Goal: Task Accomplishment & Management: Manage account settings

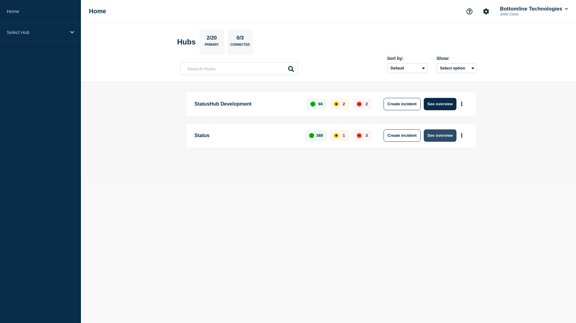
click at [438, 135] on button "See overview" at bounding box center [440, 135] width 33 height 12
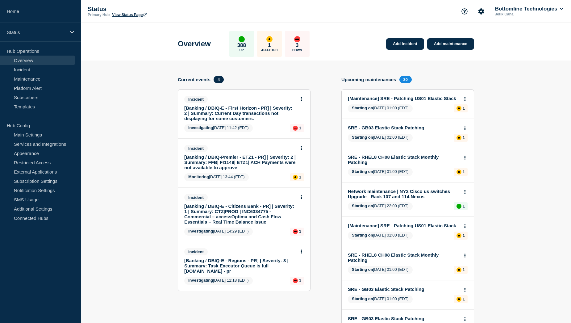
click at [221, 113] on link "[Banking / DBIQ-E - First Horizon - PR] | Severity: 2 | Summary: Current Day tr…" at bounding box center [239, 113] width 111 height 16
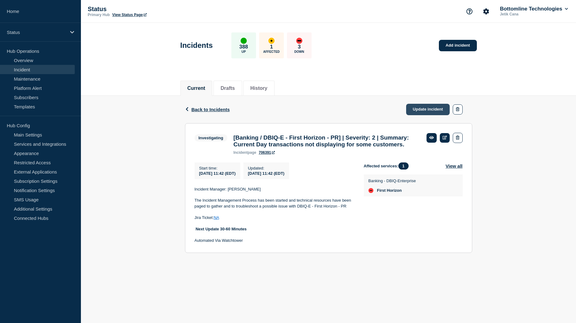
click at [425, 109] on link "Update incident" at bounding box center [428, 109] width 44 height 11
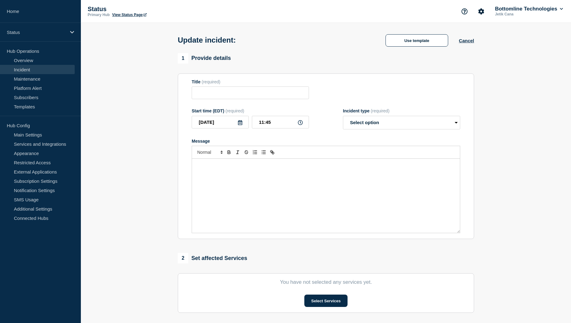
type input "[Banking / DBIQ-E - First Horizon - PR] | Severity: 2 | Summary: Current Day tr…"
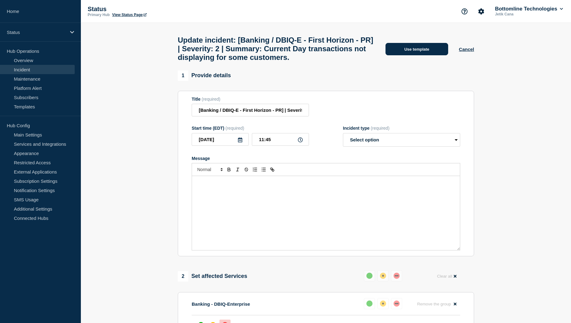
click at [419, 55] on button "Use template" at bounding box center [417, 49] width 63 height 12
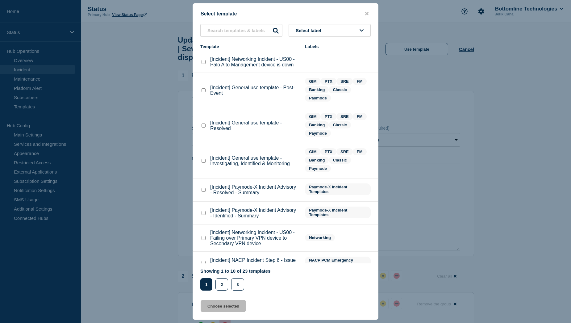
click at [204, 161] on checkbox"] "[Incident] General use template - Investigating, Identified & Monitoring checkb…" at bounding box center [204, 161] width 4 height 4
checkbox checkbox"] "true"
click at [224, 306] on button "Choose selected" at bounding box center [223, 306] width 45 height 12
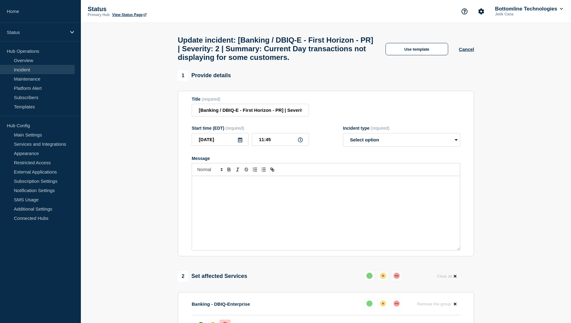
select select "investigating"
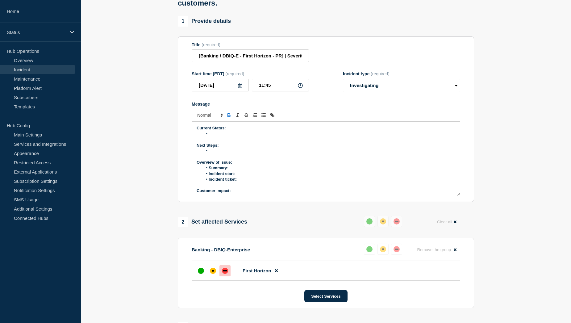
scroll to position [93, 0]
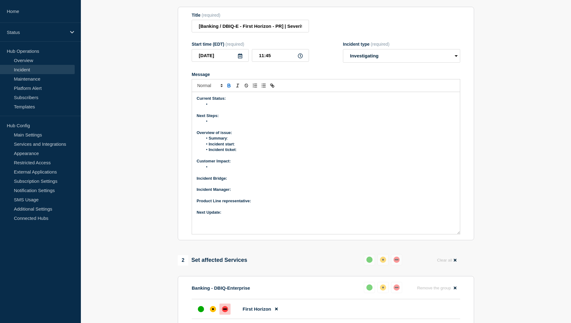
drag, startPoint x: 459, startPoint y: 170, endPoint x: 467, endPoint y: 238, distance: 68.4
click at [467, 238] on section "Title (required) [Banking / DBIQ-E - First Horizon - PR] | Severity: 2 | Summar…" at bounding box center [326, 124] width 296 height 234
click at [212, 312] on div "affected" at bounding box center [213, 309] width 6 height 6
click at [224, 215] on p "Next Update:" at bounding box center [326, 213] width 259 height 6
click at [276, 204] on p "Product Line representative:" at bounding box center [326, 201] width 259 height 6
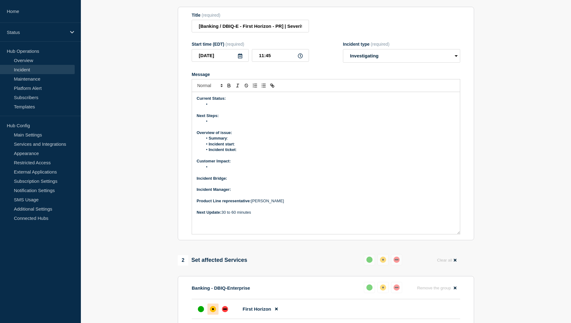
click at [243, 192] on p "Incident Manager:" at bounding box center [326, 190] width 259 height 6
click at [235, 181] on p "Incident Bridge:" at bounding box center [326, 179] width 259 height 6
click at [222, 170] on li "Message" at bounding box center [329, 167] width 253 height 6
click at [232, 175] on p "Message" at bounding box center [326, 173] width 259 height 6
click at [230, 170] on li "Message" at bounding box center [329, 167] width 253 height 6
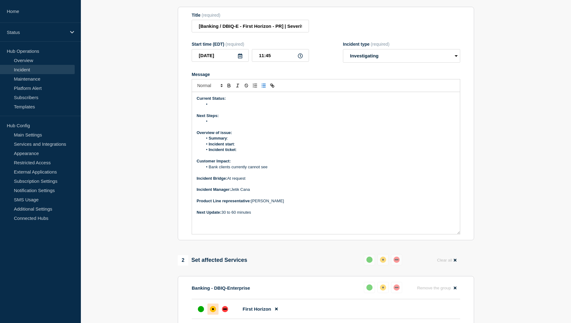
click at [285, 170] on li "Bank clients currently cannot see" at bounding box center [329, 167] width 253 height 6
click at [315, 170] on li "Bank clients currently cannot see current day transactions" at bounding box center [329, 167] width 253 height 6
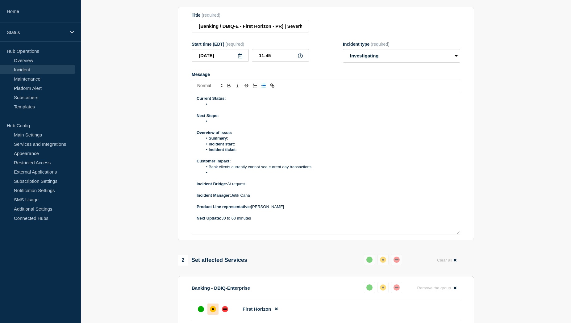
click at [216, 175] on li "Message" at bounding box center [329, 173] width 253 height 6
click at [252, 153] on li "Incident ticket :" at bounding box center [329, 150] width 253 height 6
click at [253, 153] on li "Incident ticket :" at bounding box center [329, 150] width 253 height 6
drag, startPoint x: 257, startPoint y: 155, endPoint x: 239, endPoint y: 155, distance: 17.3
click at [239, 153] on li "Incident ticket : WT-58597" at bounding box center [329, 150] width 253 height 6
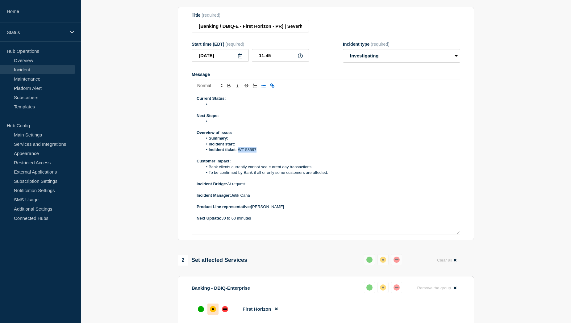
click at [272, 86] on line "Toggle link" at bounding box center [272, 85] width 1 height 1
paste input "https://jira.bottomline.tech/browse/"
type input "https://jira.bottomline.tech/browse/WT-58597"
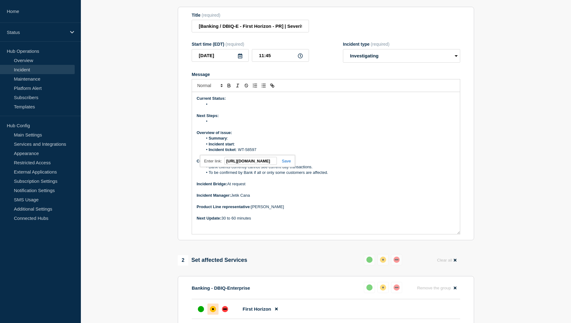
click at [290, 163] on link at bounding box center [284, 161] width 14 height 5
click at [246, 147] on li "Incident start :" at bounding box center [329, 144] width 253 height 6
click at [238, 141] on li "Summary :" at bounding box center [329, 139] width 253 height 6
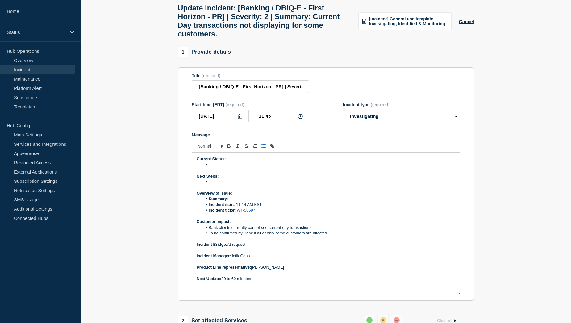
scroll to position [31, 0]
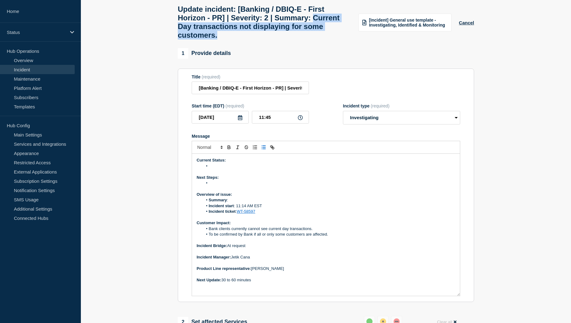
drag, startPoint x: 178, startPoint y: 30, endPoint x: 263, endPoint y: 43, distance: 85.3
click at [263, 40] on h1 "Update incident: [Banking / DBIQ-E - First Horizon - PR] | Severity: 2 | Summar…" at bounding box center [264, 22] width 173 height 35
copy h1 "Current Day transactions not displaying for some customers."
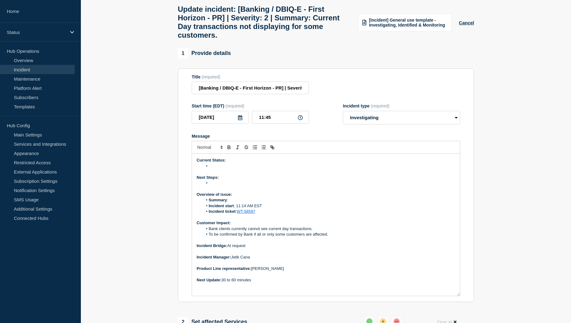
click at [235, 203] on li "Summary : ﻿" at bounding box center [329, 200] width 253 height 6
click at [223, 186] on li "Message" at bounding box center [329, 183] width 253 height 6
click at [212, 186] on li "Message" at bounding box center [329, 183] width 253 height 6
click at [218, 169] on li "Message" at bounding box center [329, 166] width 253 height 6
click at [221, 186] on li "Message" at bounding box center [329, 183] width 253 height 6
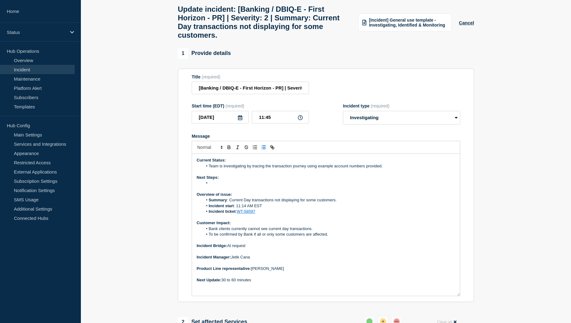
click at [226, 186] on li "Message" at bounding box center [329, 183] width 253 height 6
click at [295, 186] on li "Maintain communication with the bank (via Ken) to gather more details from thei…" at bounding box center [329, 183] width 253 height 6
click at [351, 186] on li "Maintain communication with the bank to gather more details from their side." at bounding box center [329, 183] width 253 height 6
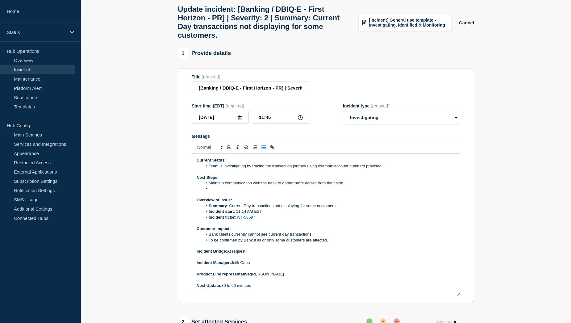
click at [216, 191] on li "Message" at bounding box center [329, 189] width 253 height 6
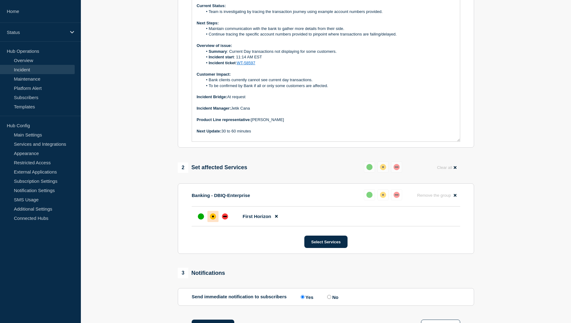
scroll to position [216, 0]
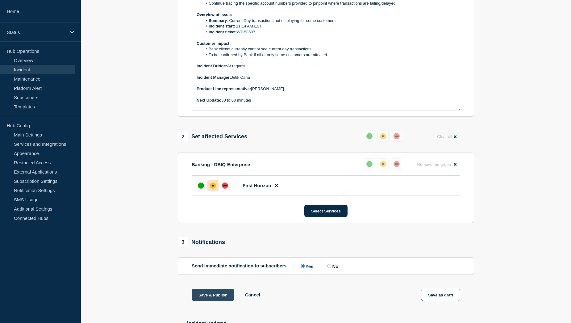
click at [208, 298] on button "Save & Publish" at bounding box center [213, 295] width 43 height 12
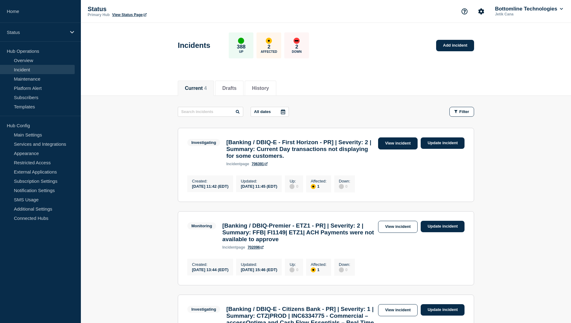
click at [404, 145] on link "View incident" at bounding box center [398, 143] width 40 height 12
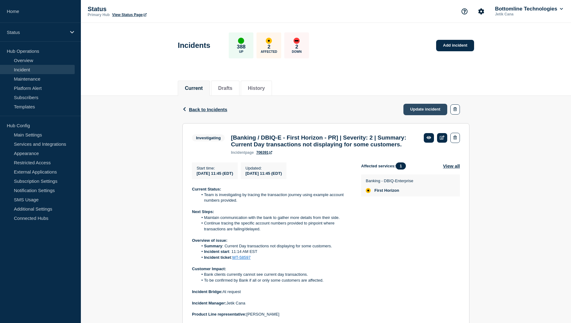
click at [424, 107] on link "Update incident" at bounding box center [426, 109] width 44 height 11
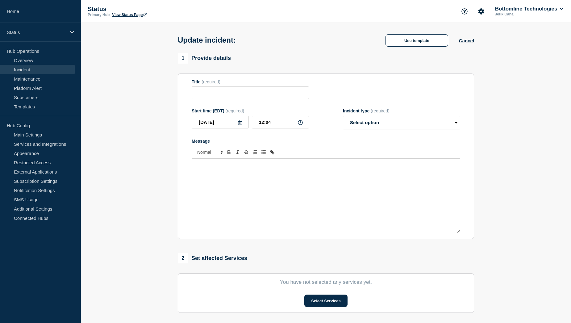
type input "[Banking / DBIQ-E - First Horizon - PR] | Severity: 2 | Summary: Current Day tr…"
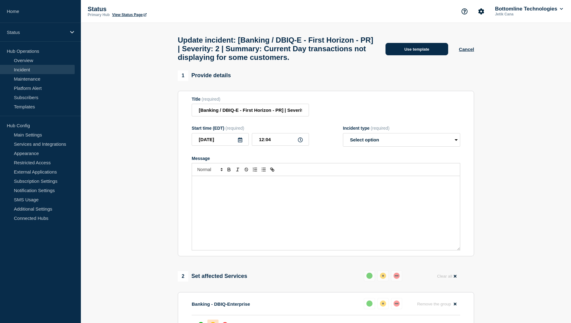
click at [427, 55] on button "Use template" at bounding box center [417, 49] width 63 height 12
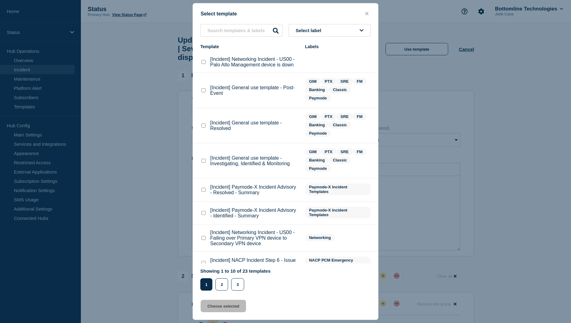
click at [204, 128] on checkbox"] "[Incident] General use template - Resolved checkbox" at bounding box center [204, 126] width 4 height 4
checkbox checkbox"] "true"
click at [225, 307] on button "Choose selected" at bounding box center [223, 306] width 45 height 12
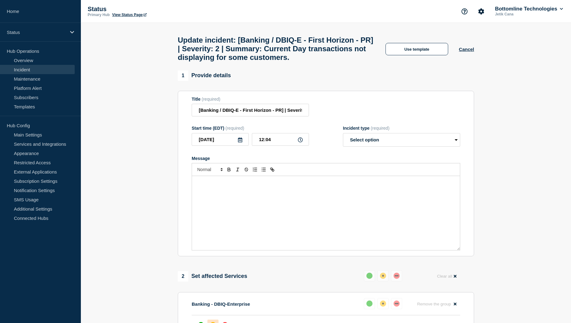
select select "resolved"
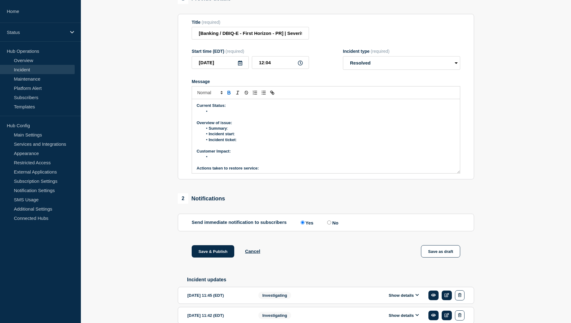
scroll to position [93, 0]
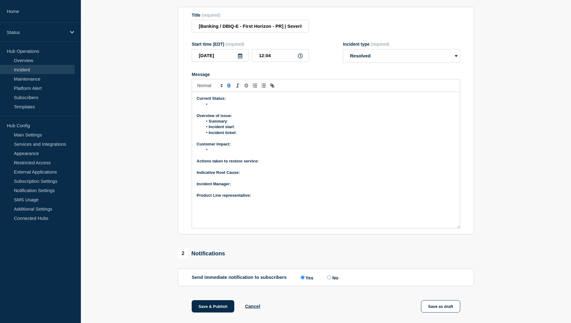
drag, startPoint x: 456, startPoint y: 169, endPoint x: 454, endPoint y: 233, distance: 63.3
click at [454, 228] on div "Current Status: Overview of issue: Summary : Incident start : Incident ticket :…" at bounding box center [326, 160] width 268 height 136
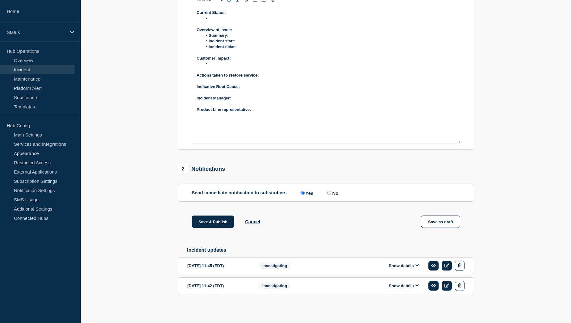
scroll to position [186, 0]
click at [415, 264] on button "Show details" at bounding box center [404, 265] width 34 height 5
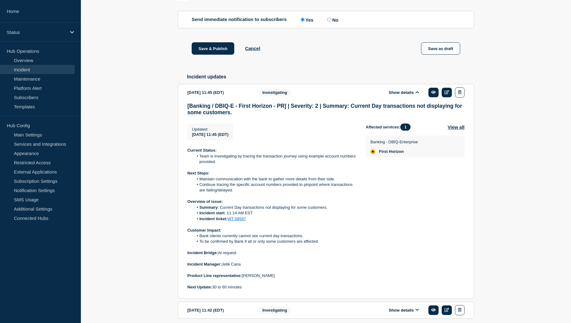
scroll to position [385, 0]
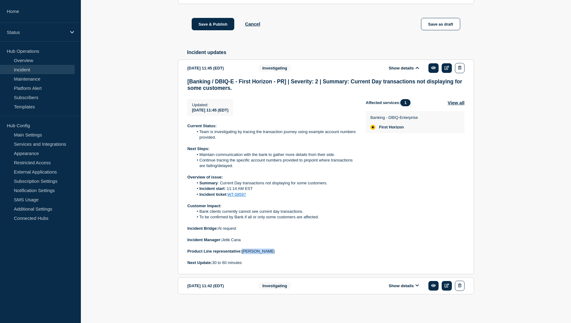
drag, startPoint x: 273, startPoint y: 252, endPoint x: 243, endPoint y: 251, distance: 29.4
click at [243, 251] on p "Product Line representative: Ken Komperda" at bounding box center [271, 252] width 169 height 6
copy p "Ken Komperda"
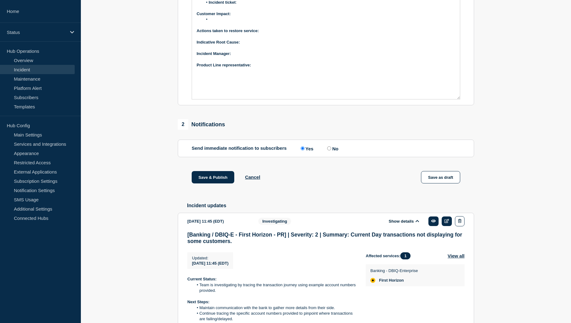
scroll to position [169, 0]
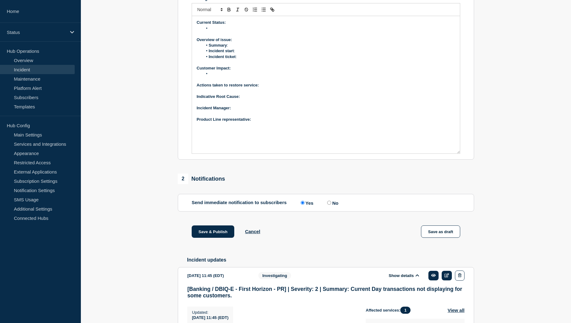
click at [267, 122] on p "Product Line representative:" at bounding box center [326, 120] width 259 height 6
click at [249, 111] on p "﻿Incident Manager:" at bounding box center [326, 108] width 259 height 6
click at [254, 99] on p "Indicative Root Cause:" at bounding box center [326, 97] width 259 height 6
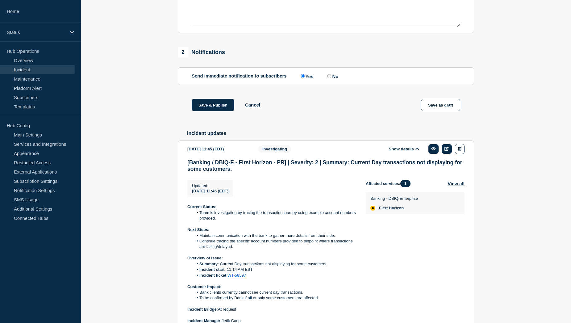
scroll to position [354, 0]
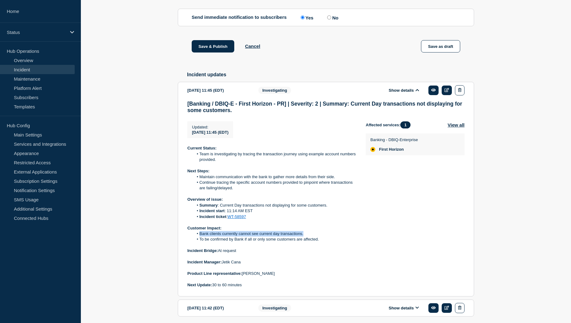
drag, startPoint x: 199, startPoint y: 241, endPoint x: 304, endPoint y: 242, distance: 105.6
click at [304, 237] on li "Bank clients currently cannot see current day transactions." at bounding box center [275, 234] width 163 height 6
copy li "Bank clients currently cannot see current day transactions."
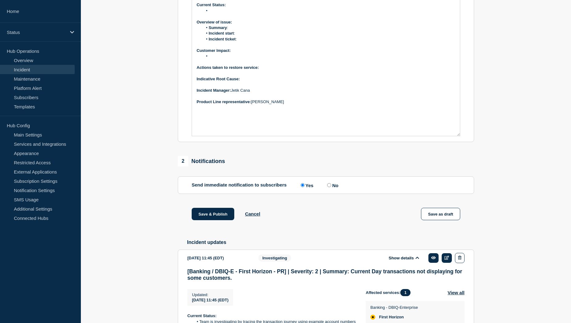
scroll to position [138, 0]
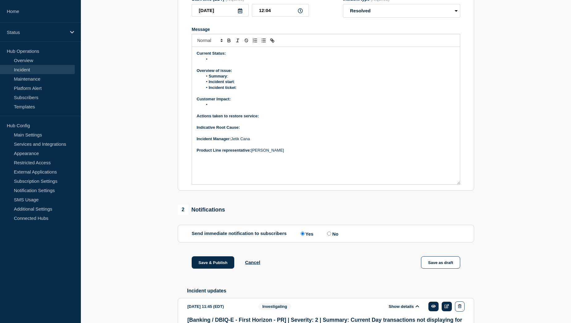
click at [224, 107] on li "Message" at bounding box center [329, 105] width 253 height 6
drag, startPoint x: 232, startPoint y: 111, endPoint x: 260, endPoint y: 111, distance: 28.4
click at [260, 107] on li "Bank clients currently cannot see current day transactions." at bounding box center [329, 105] width 253 height 6
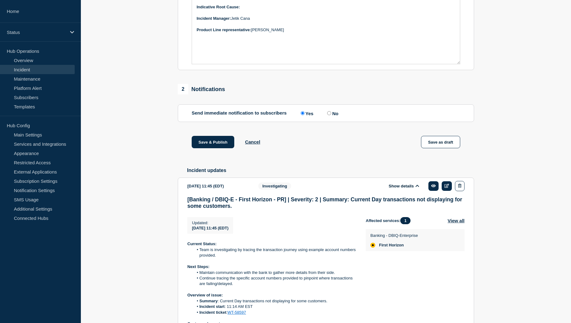
scroll to position [292, 0]
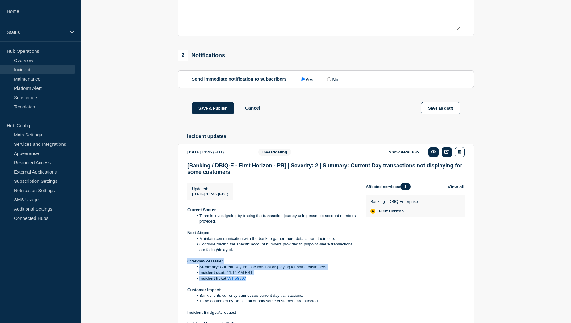
drag, startPoint x: 188, startPoint y: 269, endPoint x: 259, endPoint y: 288, distance: 73.6
click at [259, 288] on div "Current Status: Team is investigating by tracing the transaction journey using …" at bounding box center [271, 278] width 169 height 142
copy div "Overview of issue: Summary : Current Day transactions not displaying for some c…"
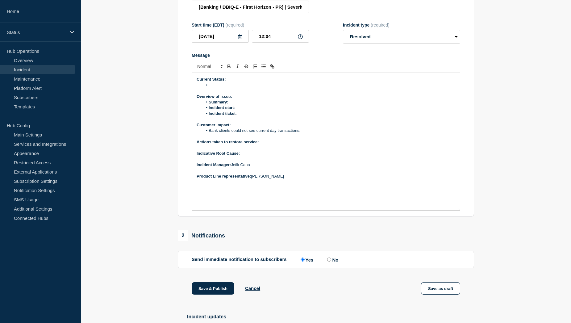
scroll to position [107, 0]
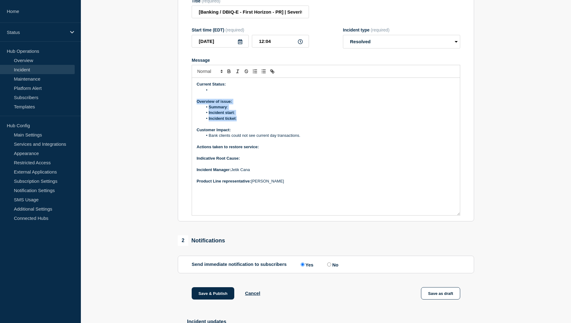
drag, startPoint x: 196, startPoint y: 107, endPoint x: 242, endPoint y: 124, distance: 48.4
click at [242, 124] on div "Current Status: Overview of issue: Summary : Incident start : Incident ticket :…" at bounding box center [326, 146] width 268 height 137
click at [217, 93] on li "Message" at bounding box center [329, 90] width 253 height 6
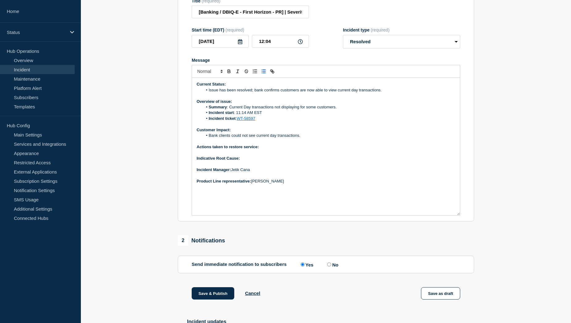
click at [254, 93] on li "Issue has been resolved; bank confirms customers are now able to view current d…" at bounding box center [329, 90] width 253 height 6
click at [389, 93] on li "Issue has been resolved, bank confirms customers are now able to view current d…" at bounding box center [329, 90] width 253 height 6
click at [270, 150] on p "Actions taken to restore service:" at bounding box center [326, 147] width 259 height 6
click at [252, 161] on p "Indicative Root Cause:" at bounding box center [326, 159] width 259 height 6
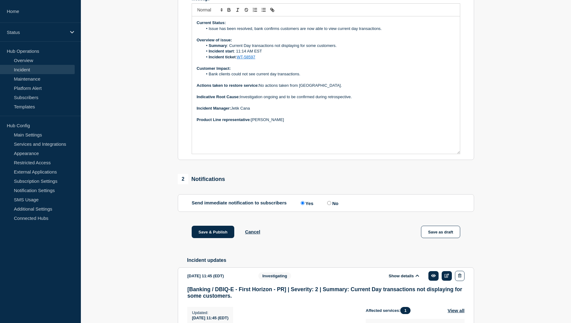
scroll to position [169, 0]
click at [213, 238] on button "Save & Publish" at bounding box center [213, 231] width 43 height 12
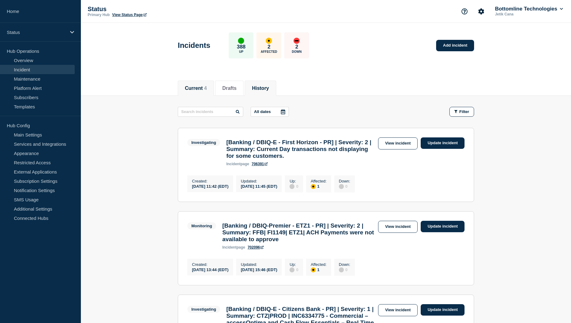
click at [268, 88] on button "History" at bounding box center [260, 89] width 17 height 6
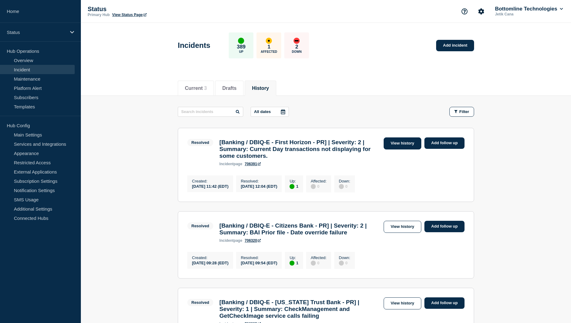
click at [392, 145] on link "View history" at bounding box center [403, 143] width 38 height 12
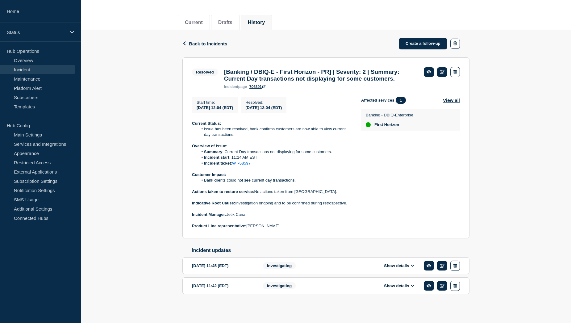
scroll to position [80, 0]
click at [397, 263] on button "Show details" at bounding box center [399, 265] width 34 height 5
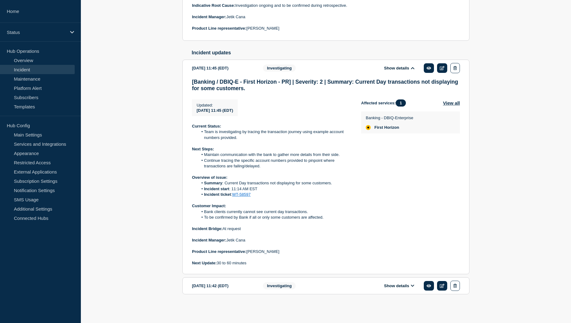
scroll to position [278, 0]
drag, startPoint x: 204, startPoint y: 212, endPoint x: 330, endPoint y: 217, distance: 126.4
click at [330, 217] on ol "Bank clients currently cannot see current day transactions. To be confirmed by …" at bounding box center [271, 214] width 159 height 11
copy ol "Bank clients currently cannot see current day transactions. To be confirmed by …"
click at [161, 173] on div "Back Back to Incidents Create a follow-up Resolved [Banking / DBIQ-E - First Ho…" at bounding box center [326, 73] width 490 height 482
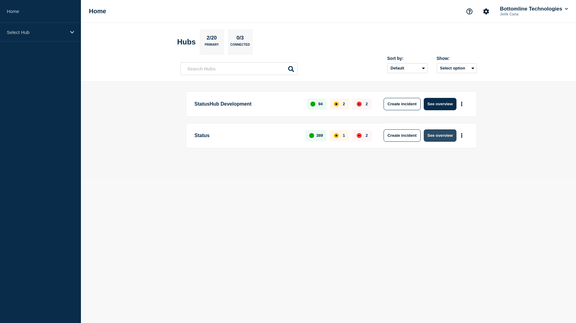
click at [443, 138] on button "See overview" at bounding box center [440, 135] width 33 height 12
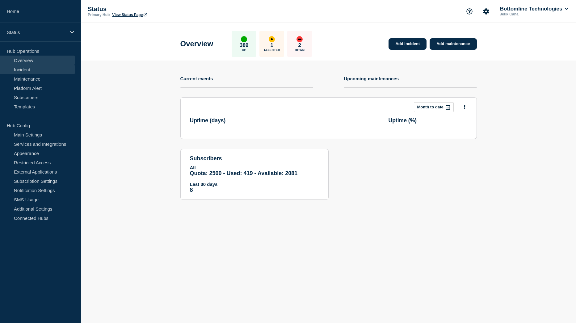
click at [36, 70] on link "Incident" at bounding box center [37, 69] width 75 height 9
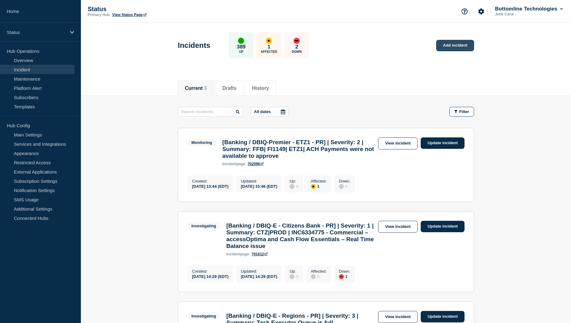
click at [459, 47] on link "Add incident" at bounding box center [455, 45] width 38 height 11
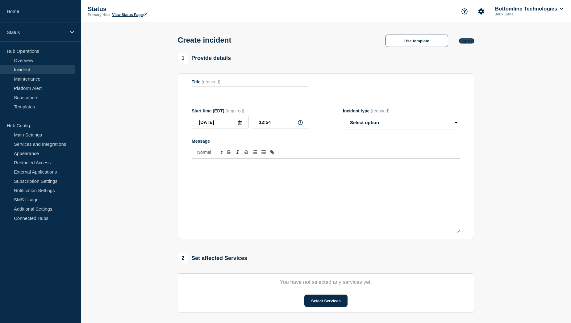
click at [468, 42] on button "Cancel" at bounding box center [466, 40] width 15 height 5
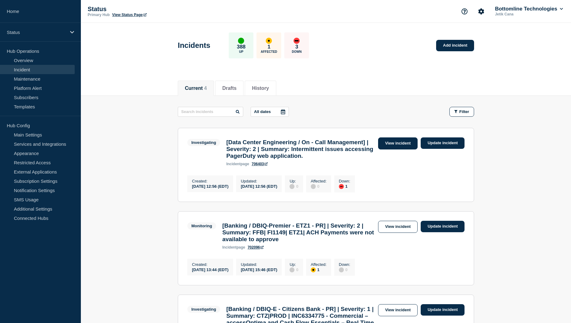
click at [403, 144] on link "View incident" at bounding box center [398, 143] width 40 height 12
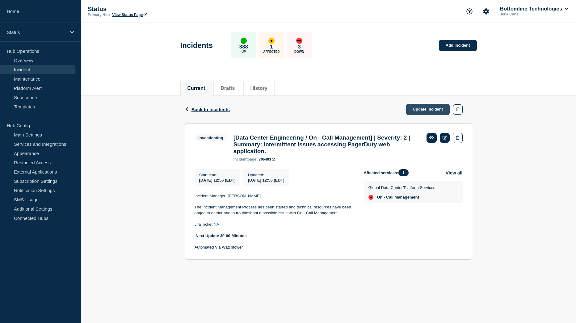
click at [425, 112] on link "Update incident" at bounding box center [428, 109] width 44 height 11
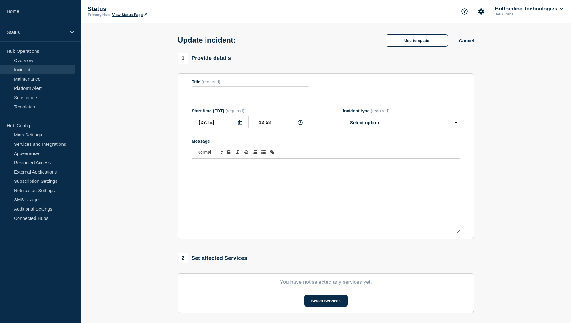
type input "[Data Center Engineering / On - Call Management] | Severity: 2 | Summary: Inter…"
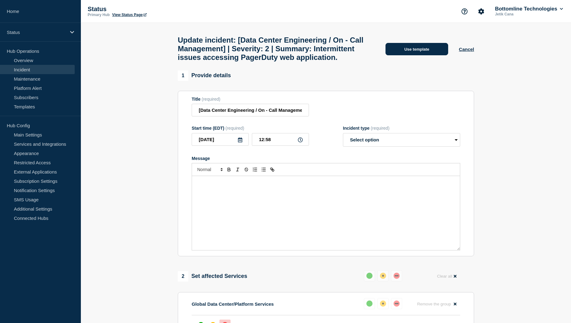
click at [420, 55] on button "Use template" at bounding box center [417, 49] width 63 height 12
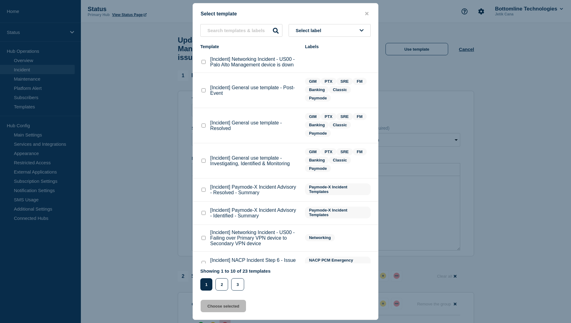
click at [204, 163] on checkbox"] "[Incident] General use template - Investigating, Identified & Monitoring checkb…" at bounding box center [204, 161] width 4 height 4
checkbox checkbox"] "true"
click at [231, 307] on button "Choose selected" at bounding box center [223, 306] width 45 height 12
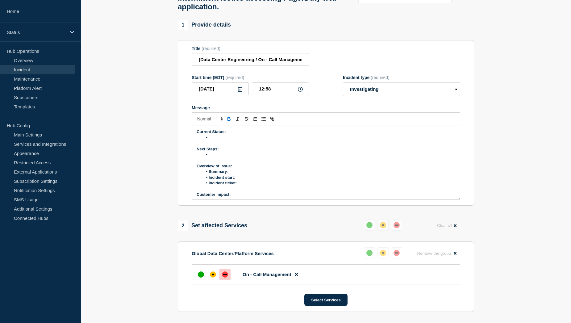
scroll to position [62, 0]
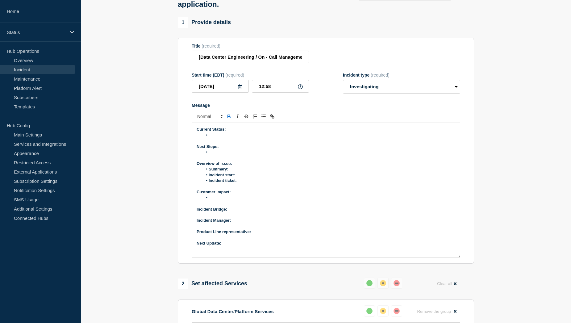
drag, startPoint x: 458, startPoint y: 201, endPoint x: 455, endPoint y: 262, distance: 60.6
click at [455, 258] on div "Current Status: Next Steps: Overview of issue: Summary : Incident start : Incid…" at bounding box center [326, 190] width 268 height 135
click at [397, 91] on select "Select option Investigating Identified Monitoring Resolved" at bounding box center [401, 87] width 117 height 14
select select "identified"
click at [343, 86] on select "Select option Investigating Identified Monitoring Resolved" at bounding box center [401, 87] width 117 height 14
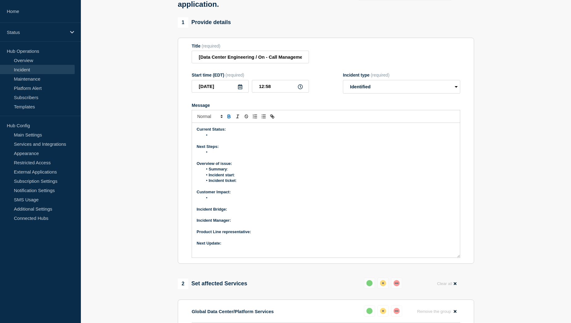
click at [233, 246] on p "Next Update:" at bounding box center [326, 244] width 259 height 6
click at [273, 235] on p "Product Line representative:" at bounding box center [326, 232] width 259 height 6
drag, startPoint x: 231, startPoint y: 216, endPoint x: 189, endPoint y: 216, distance: 42.0
click at [189, 216] on section "Title (required) [Data Center Engineering / On - Call Management] | Severity: 2…" at bounding box center [326, 151] width 296 height 226
drag, startPoint x: 253, startPoint y: 238, endPoint x: 195, endPoint y: 228, distance: 58.0
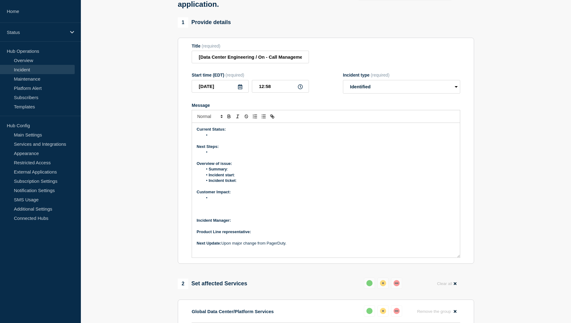
click at [195, 228] on div "Current Status: Next Steps: Overview of issue: Summary : Incident start : Incid…" at bounding box center [326, 190] width 268 height 135
click at [219, 201] on li "Message" at bounding box center [329, 198] width 253 height 6
click at [221, 201] on li "Message" at bounding box center [329, 198] width 253 height 6
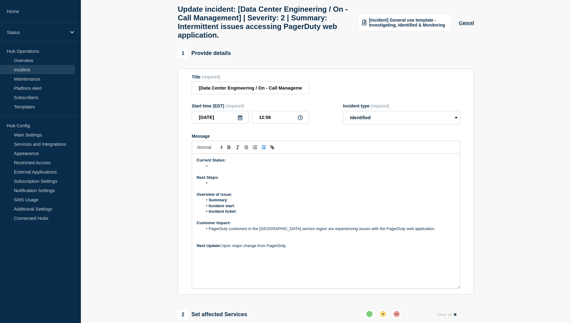
scroll to position [0, 0]
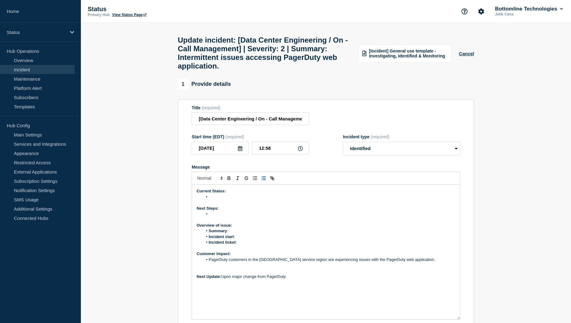
click at [322, 262] on li "PagerDuty customers in the US service region are experiencing issues with the P…" at bounding box center [329, 260] width 253 height 6
drag, startPoint x: 356, startPoint y: 266, endPoint x: 370, endPoint y: 266, distance: 13.9
click at [370, 266] on li "PagerDuty customers in the US service region are experiencing intermittent issu…" at bounding box center [329, 262] width 253 height 11
click at [238, 245] on li "Incident ticket :" at bounding box center [329, 243] width 253 height 6
drag, startPoint x: 258, startPoint y: 248, endPoint x: 240, endPoint y: 248, distance: 18.5
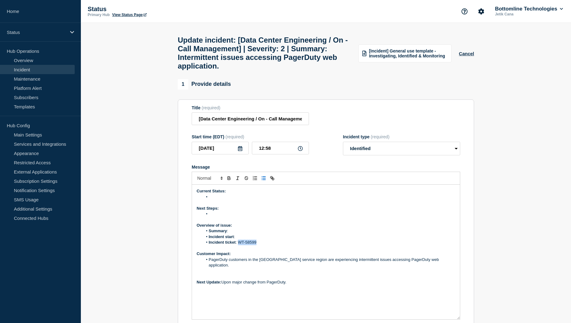
click at [240, 245] on li "Incident ticket : WT-58599" at bounding box center [329, 243] width 253 height 6
click at [275, 181] on icon "Toggle link" at bounding box center [273, 178] width 6 height 6
paste input "https://jira.bottomline.tech/browse/"
type input "https://jira.bottomline.tech/browse/WT-58599"
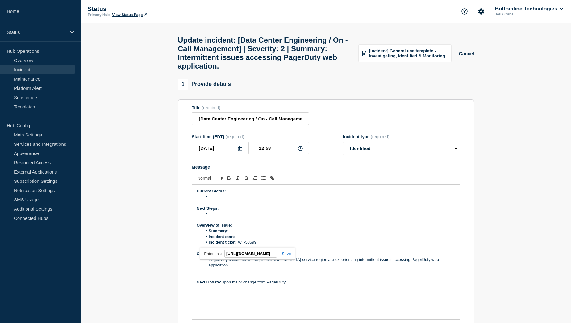
scroll to position [0, 0]
click at [288, 256] on link at bounding box center [284, 253] width 14 height 5
click at [267, 245] on li "Incident ticket : WT-58599" at bounding box center [329, 243] width 253 height 6
click at [241, 240] on li "Incident start :" at bounding box center [329, 237] width 253 height 6
drag, startPoint x: 236, startPoint y: 242, endPoint x: 270, endPoint y: 242, distance: 33.4
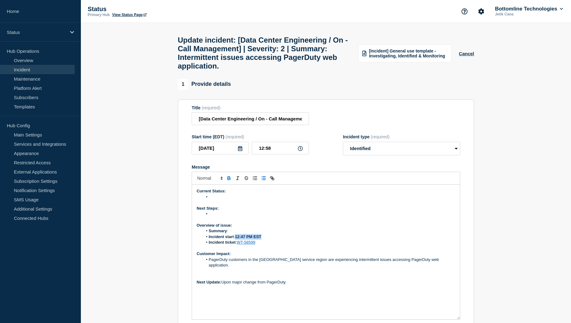
click at [270, 240] on li "Incident start : 12:47 PM EST" at bounding box center [329, 237] width 253 height 6
click at [239, 234] on li "Summary :" at bounding box center [329, 231] width 253 height 6
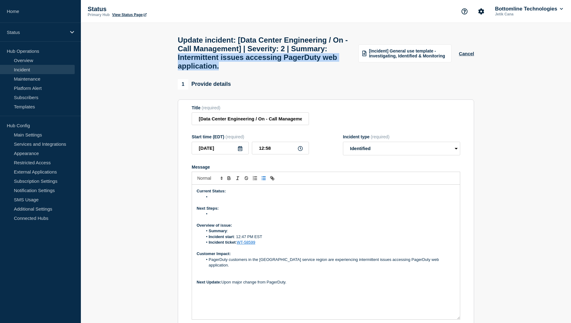
drag, startPoint x: 221, startPoint y: 60, endPoint x: 296, endPoint y: 73, distance: 76.6
click at [296, 70] on h1 "Update incident: [Data Center Engineering / On - Call Management] | Severity: 2…" at bounding box center [264, 53] width 173 height 35
copy h1 "Intermittent issues accessing PagerDuty web application."
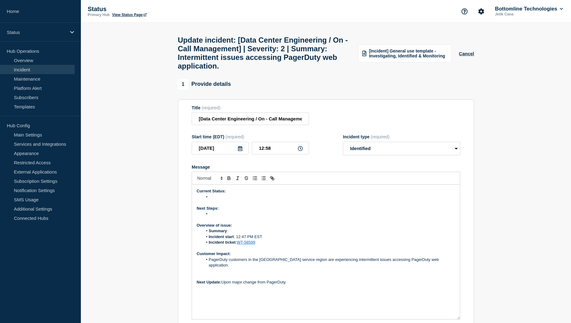
click at [236, 234] on li "Summary :" at bounding box center [329, 231] width 253 height 6
drag, startPoint x: 218, startPoint y: 219, endPoint x: 198, endPoint y: 215, distance: 20.7
click at [198, 215] on div "Current Status: Next Steps: Overview of issue: Summary : Intermittent issues ac…" at bounding box center [326, 252] width 268 height 135
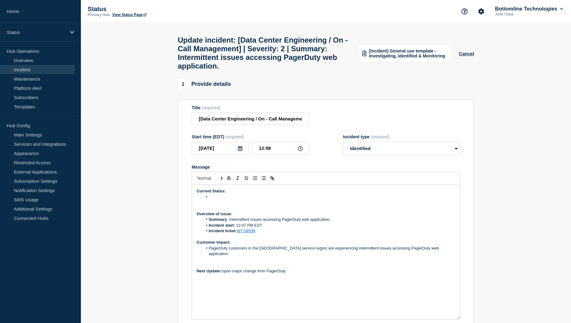
click at [213, 200] on li "Message" at bounding box center [329, 197] width 253 height 6
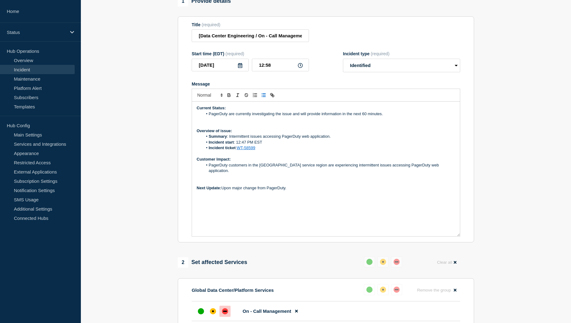
scroll to position [93, 0]
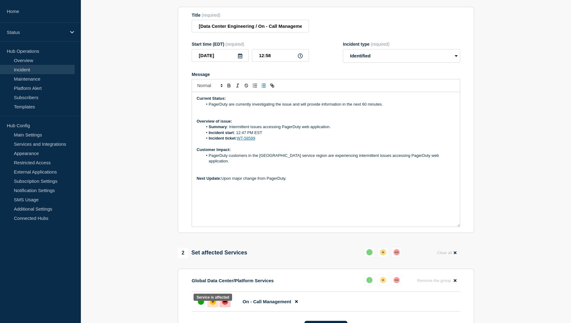
click at [214, 305] on div "affected" at bounding box center [213, 302] width 6 height 6
click at [342, 107] on li "PagerDuty are currently investigating the issue and will provide information in…" at bounding box center [329, 105] width 253 height 6
click at [431, 162] on li "PagerDuty customers in the US service region are experiencing intermittent issu…" at bounding box center [329, 158] width 253 height 11
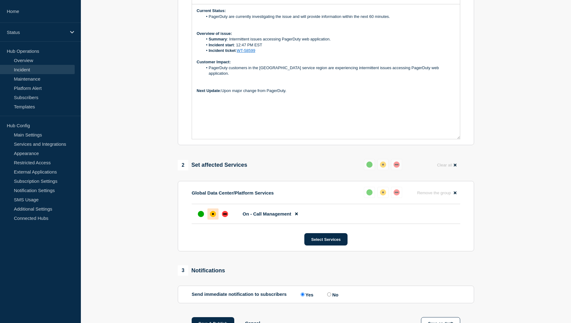
scroll to position [216, 0]
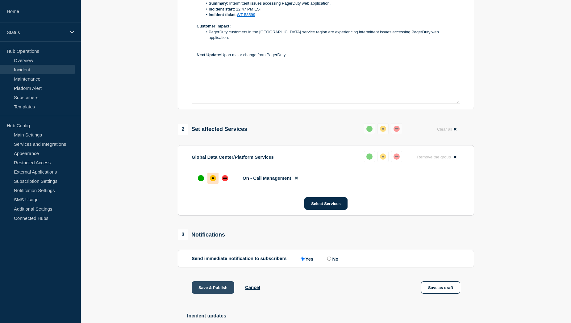
click at [205, 294] on button "Save & Publish" at bounding box center [213, 287] width 43 height 12
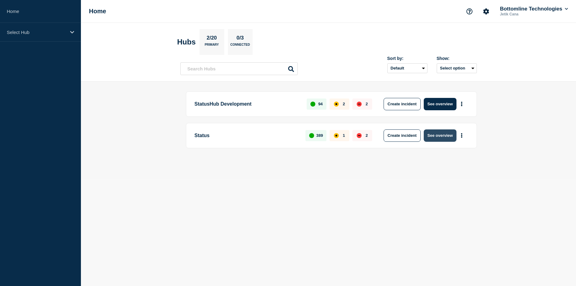
click at [446, 138] on button "See overview" at bounding box center [440, 135] width 33 height 12
